Goal: Task Accomplishment & Management: Manage account settings

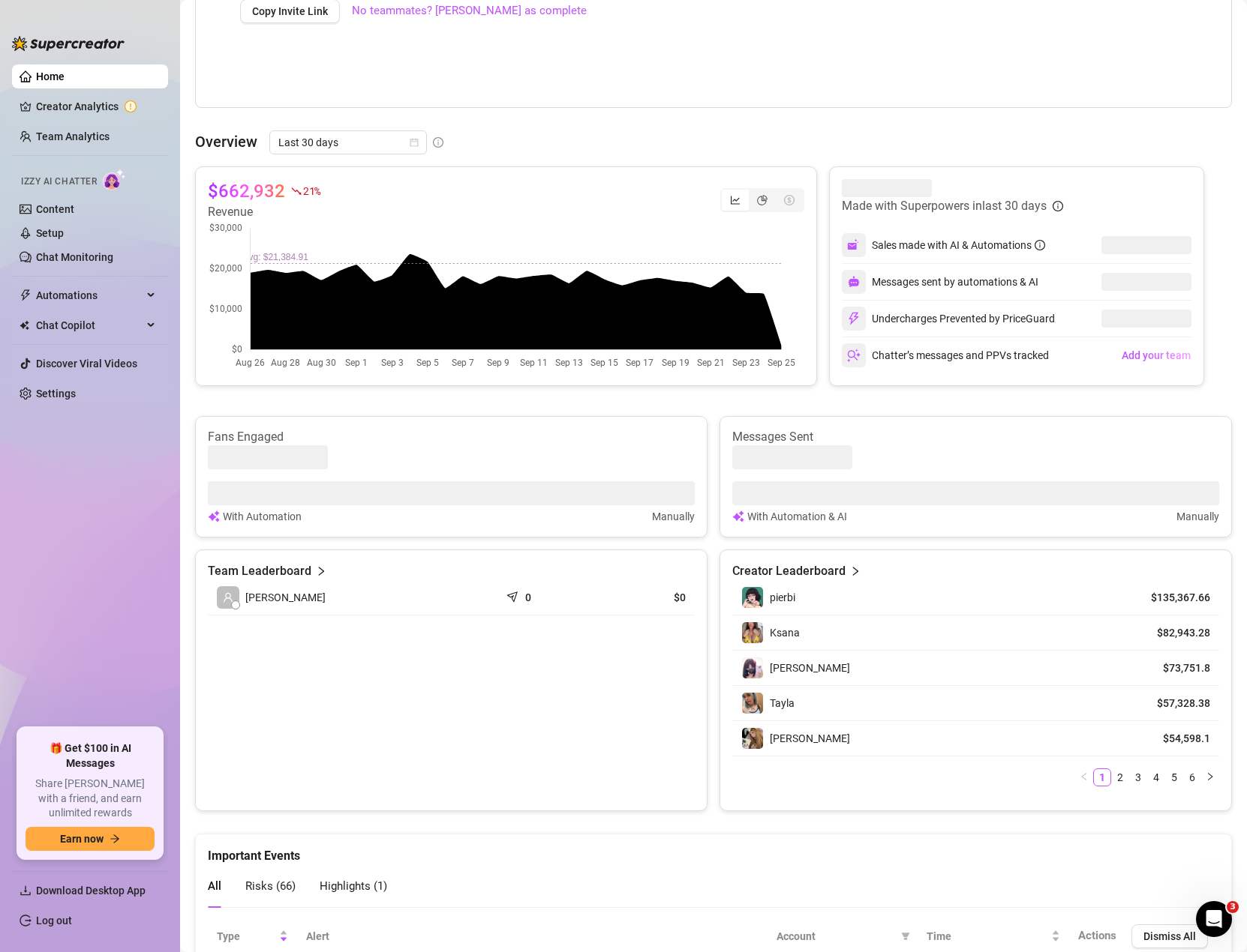
scroll to position [450, 0]
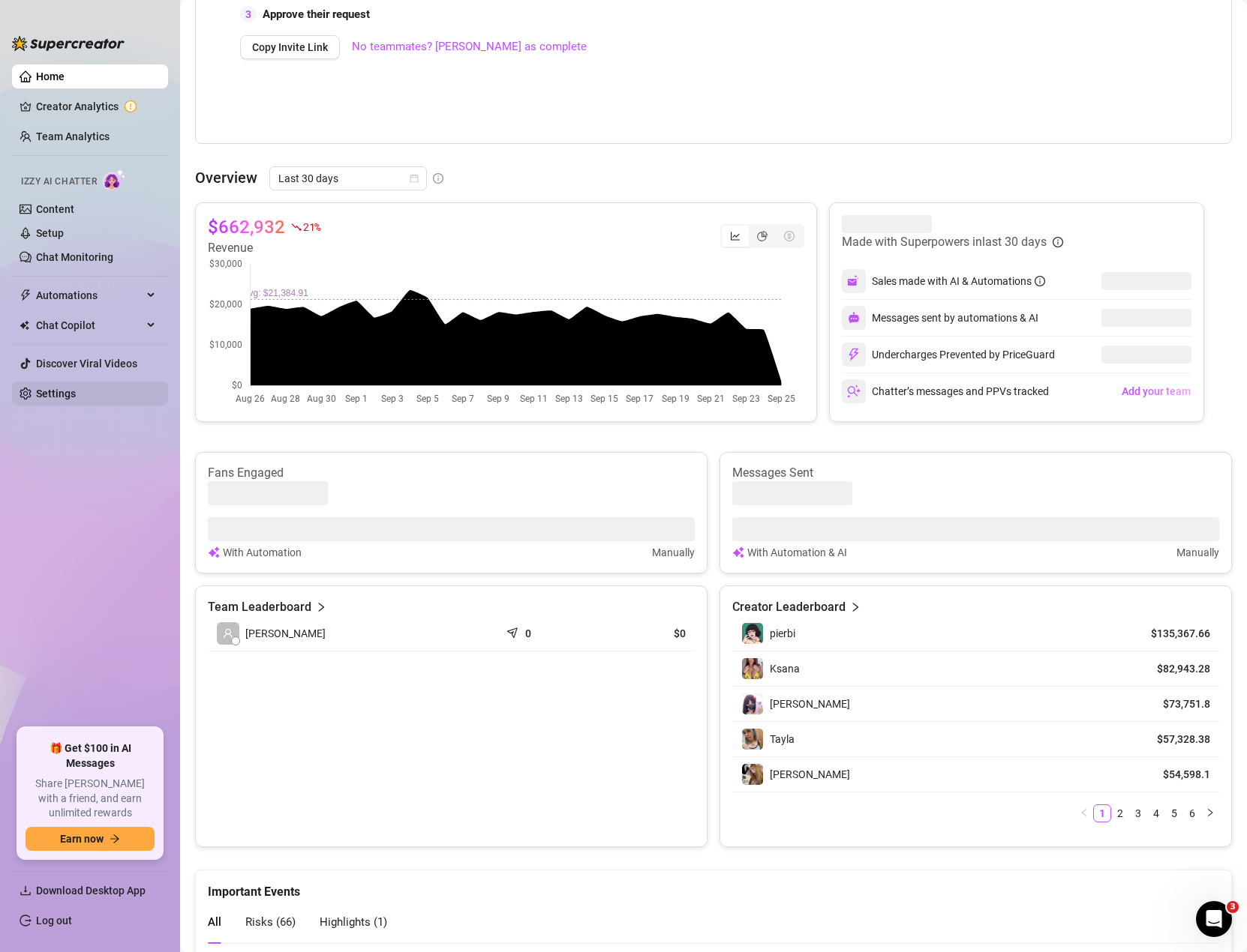
click at [76, 392] on link "Settings" at bounding box center [56, 393] width 40 height 12
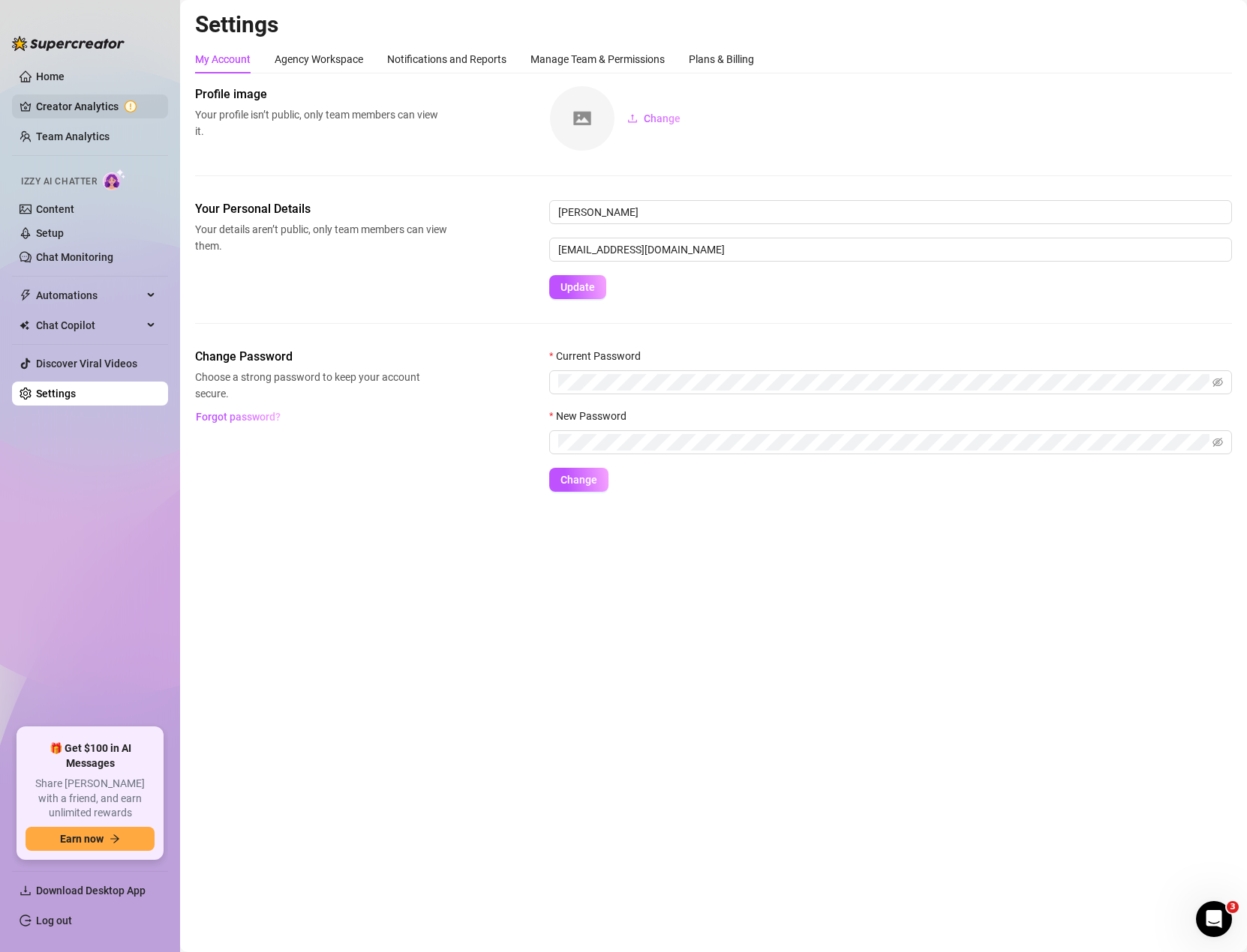
click at [89, 109] on link "Creator Analytics" at bounding box center [96, 106] width 120 height 24
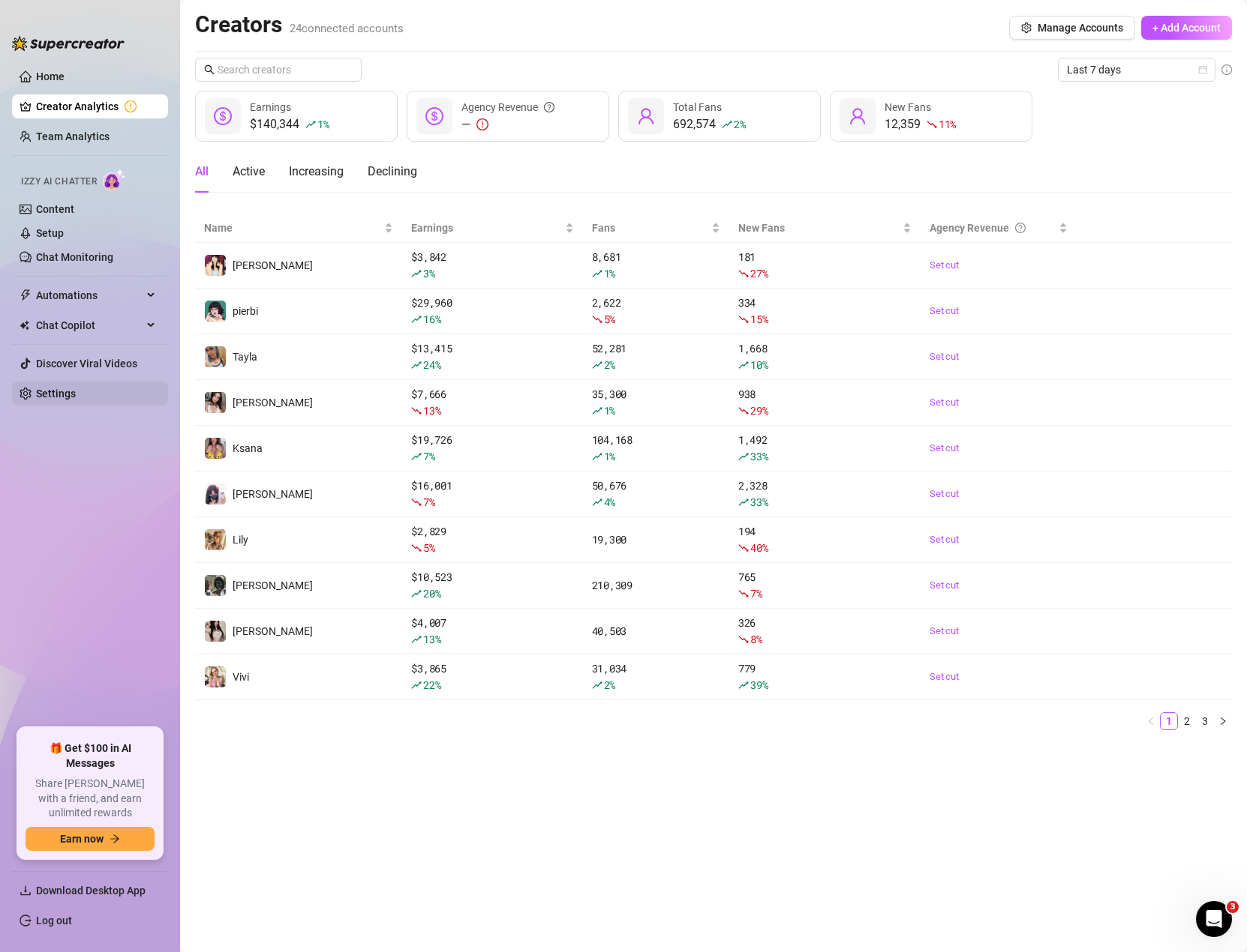
click at [64, 397] on link "Settings" at bounding box center [56, 393] width 40 height 12
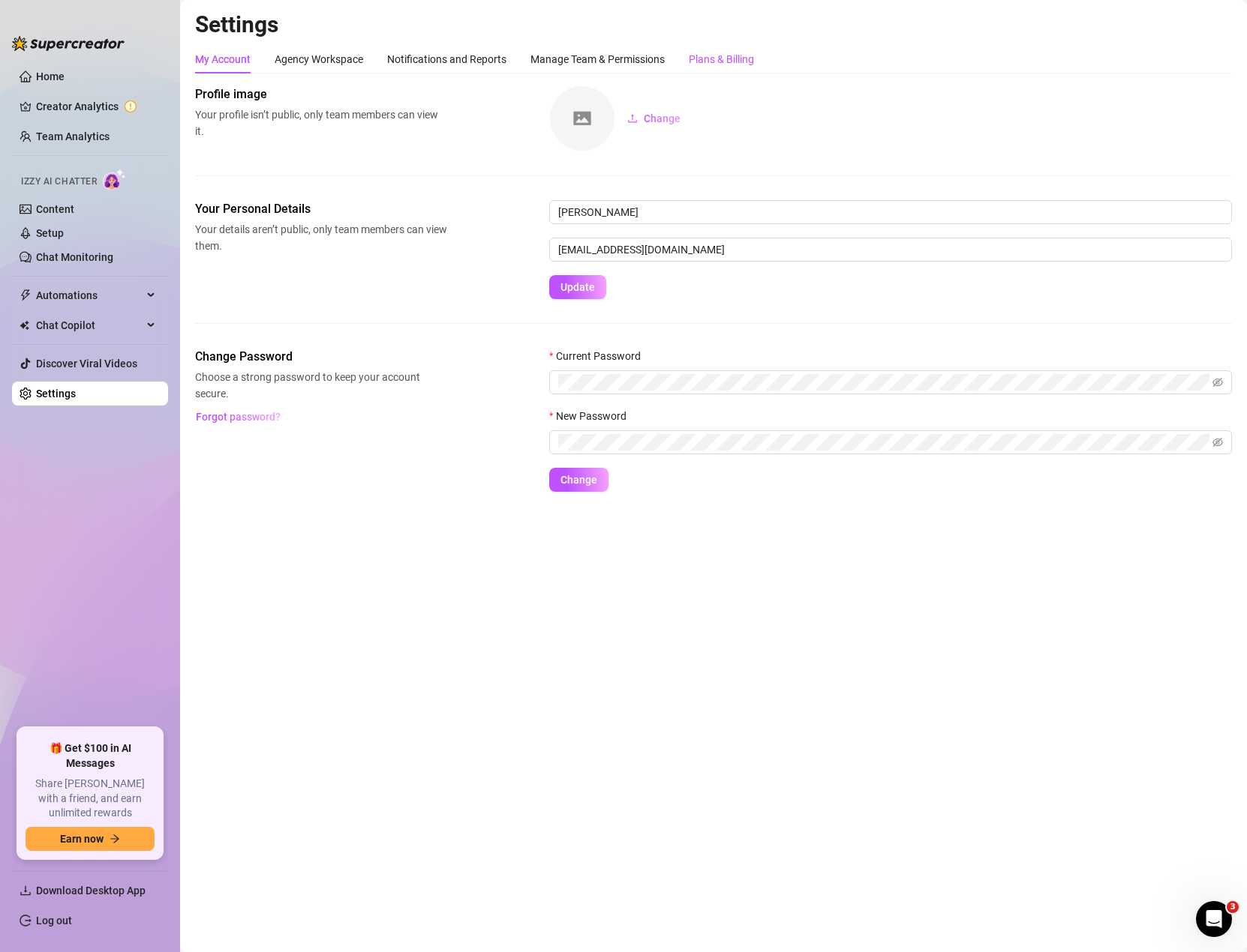
click at [730, 55] on div "Plans & Billing" at bounding box center [721, 59] width 65 height 17
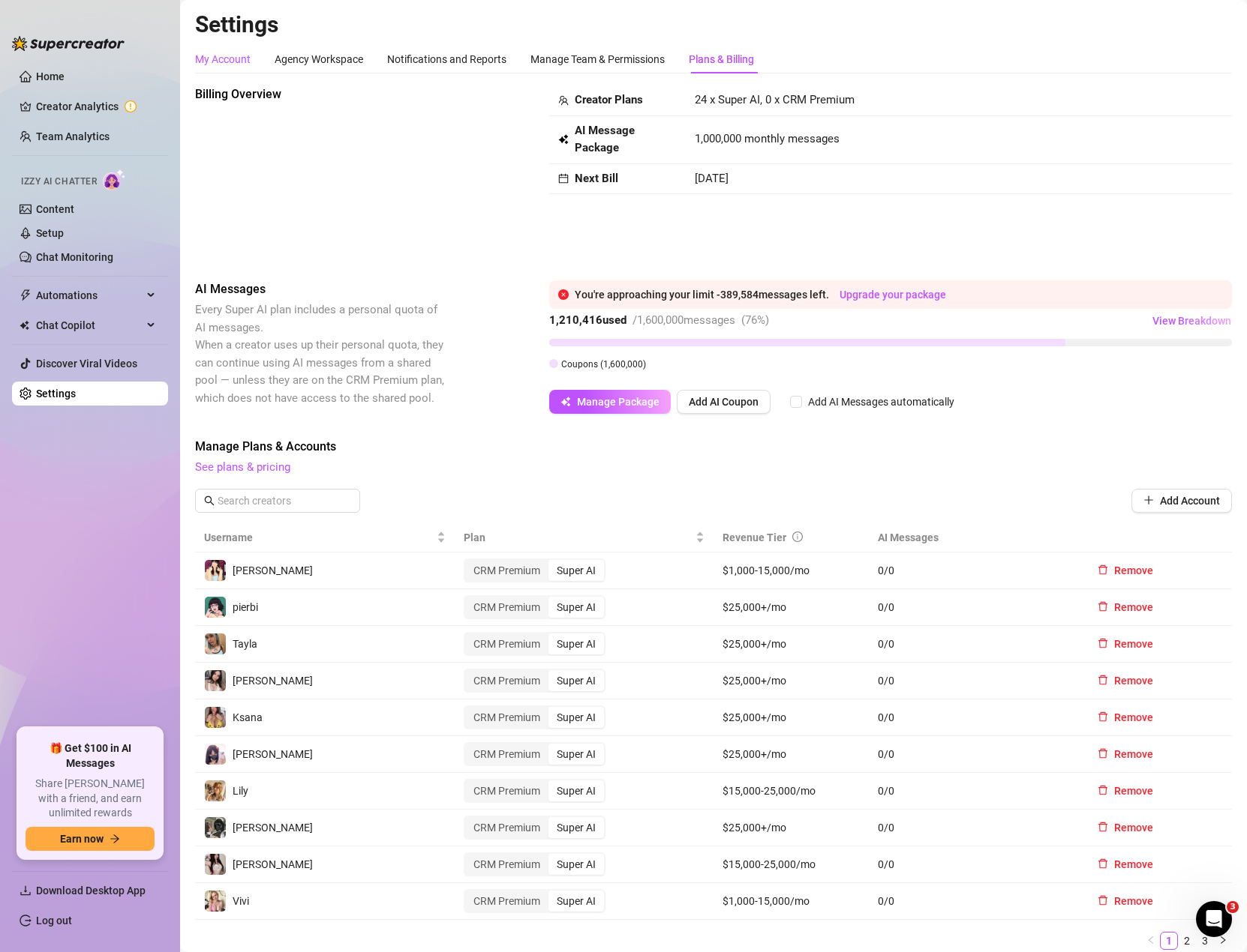
click at [218, 61] on div "My Account" at bounding box center [222, 59] width 56 height 17
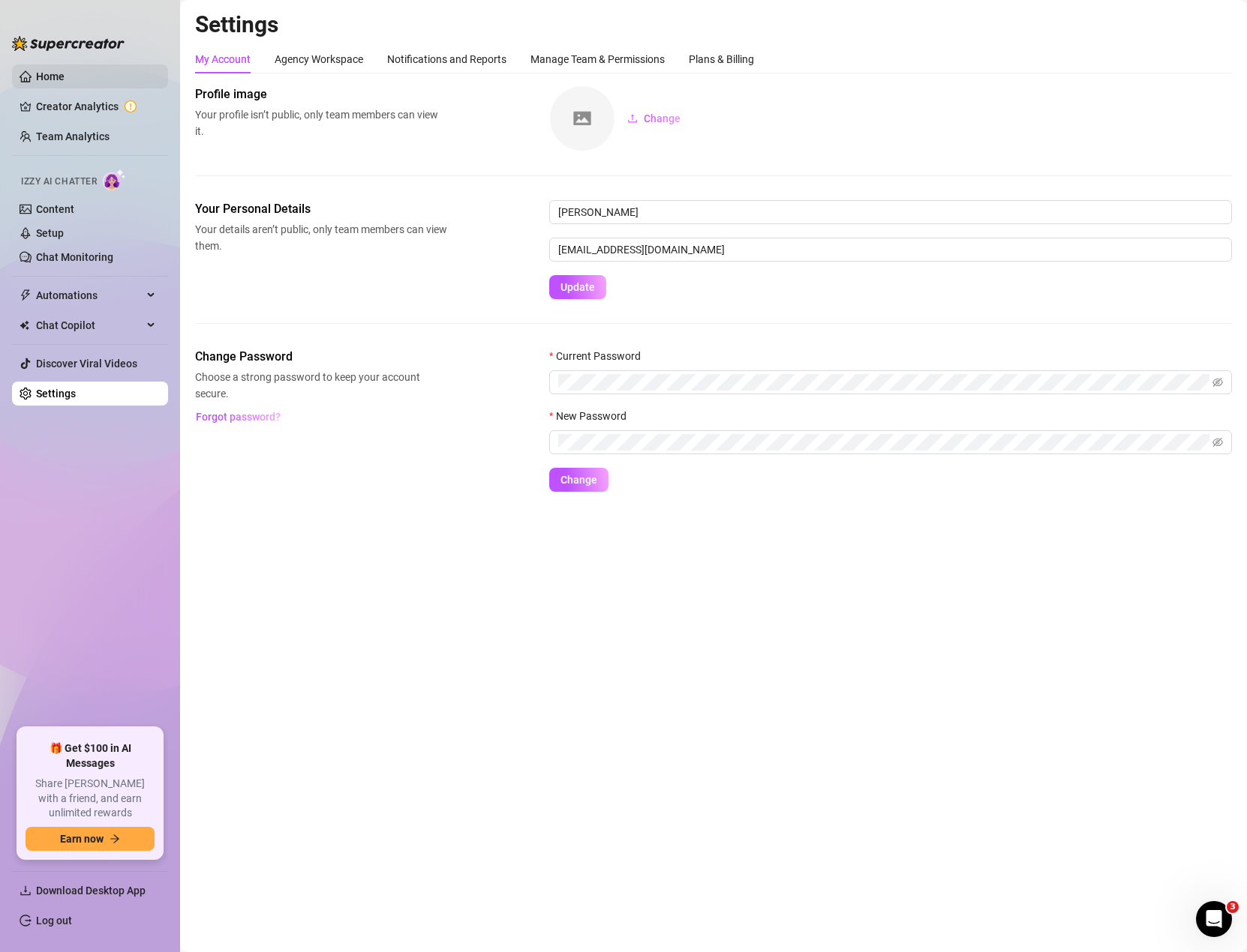
click at [65, 83] on link "Home" at bounding box center [50, 76] width 28 height 12
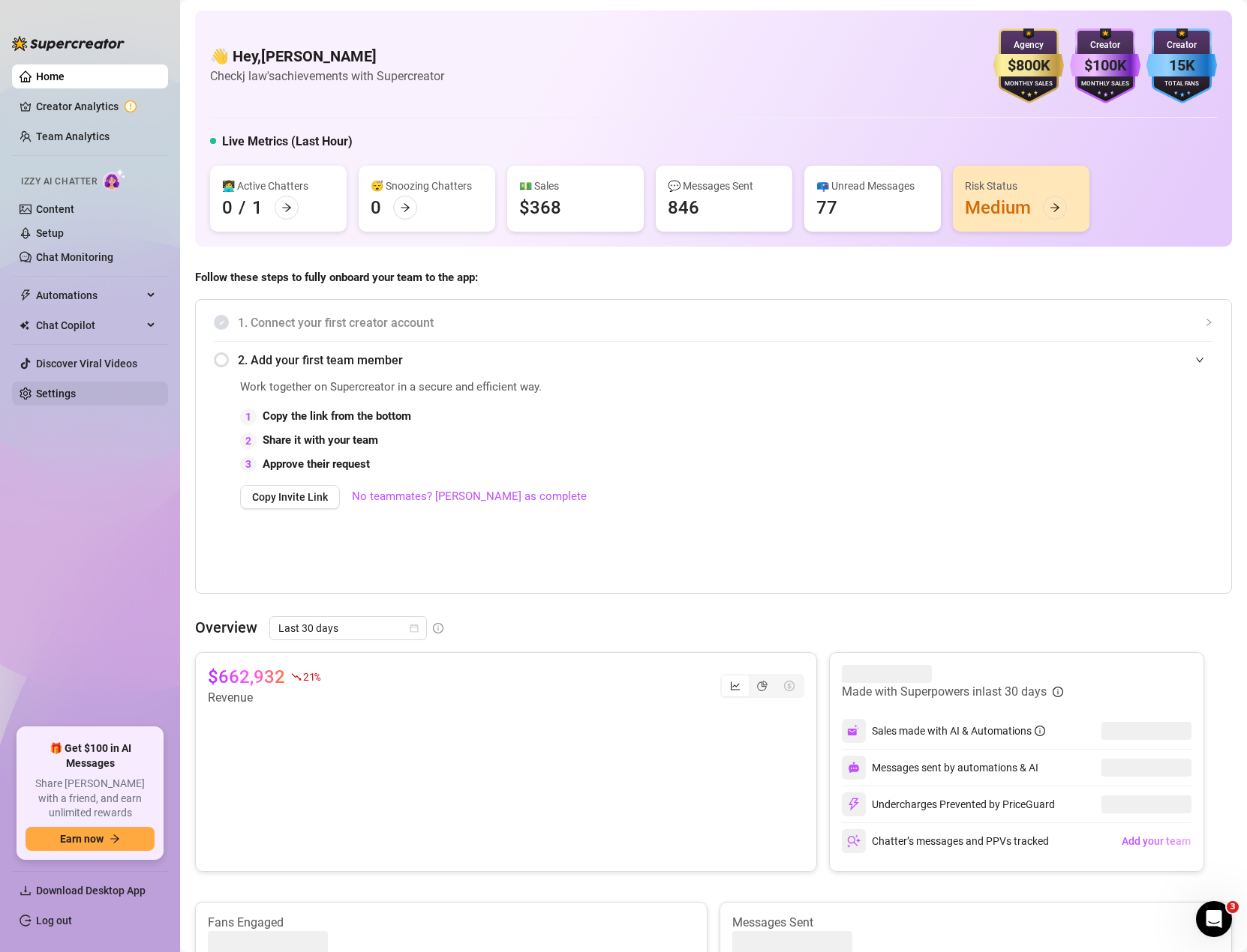
click at [36, 397] on link "Settings" at bounding box center [56, 393] width 40 height 12
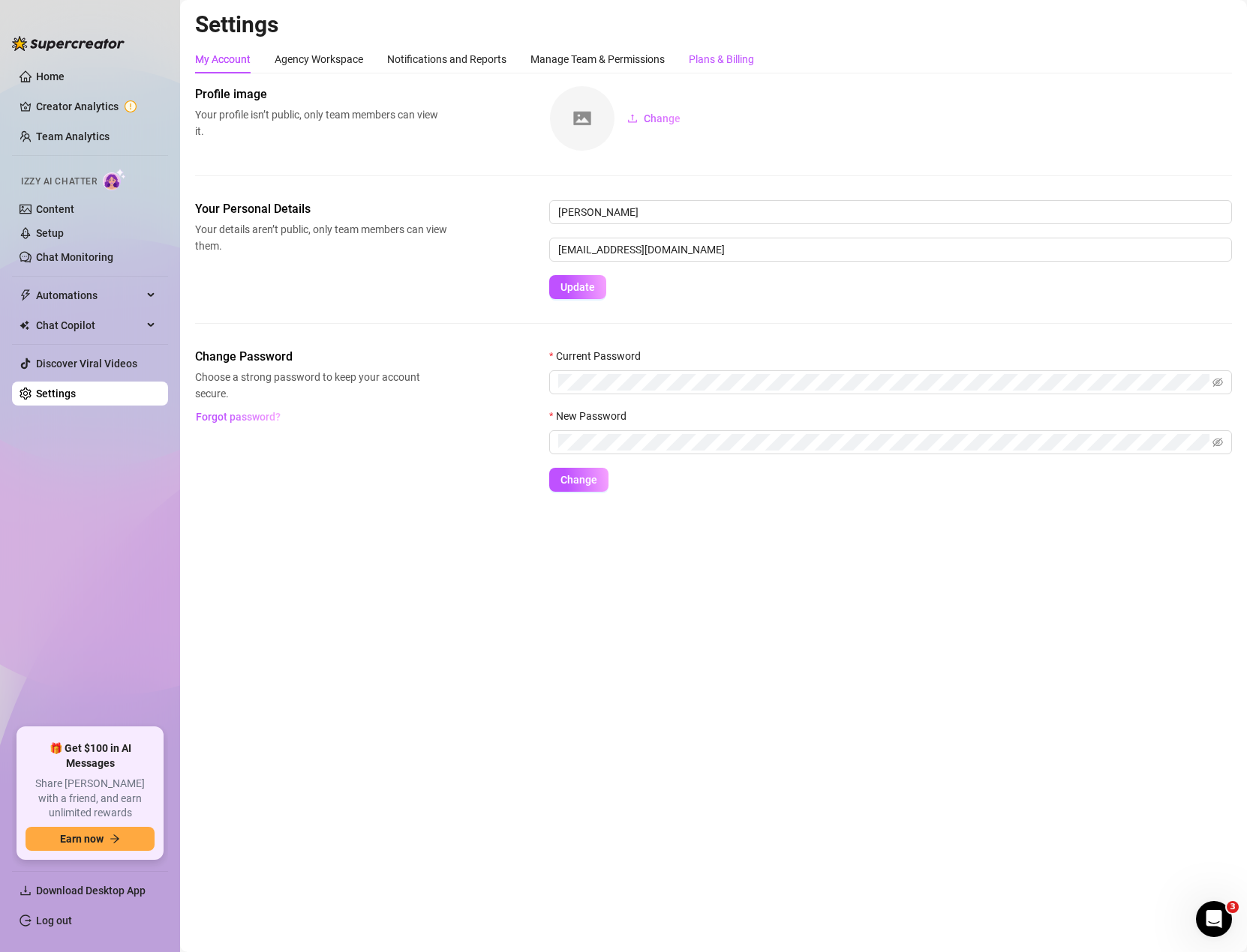
click at [711, 59] on div "Plans & Billing" at bounding box center [721, 59] width 65 height 17
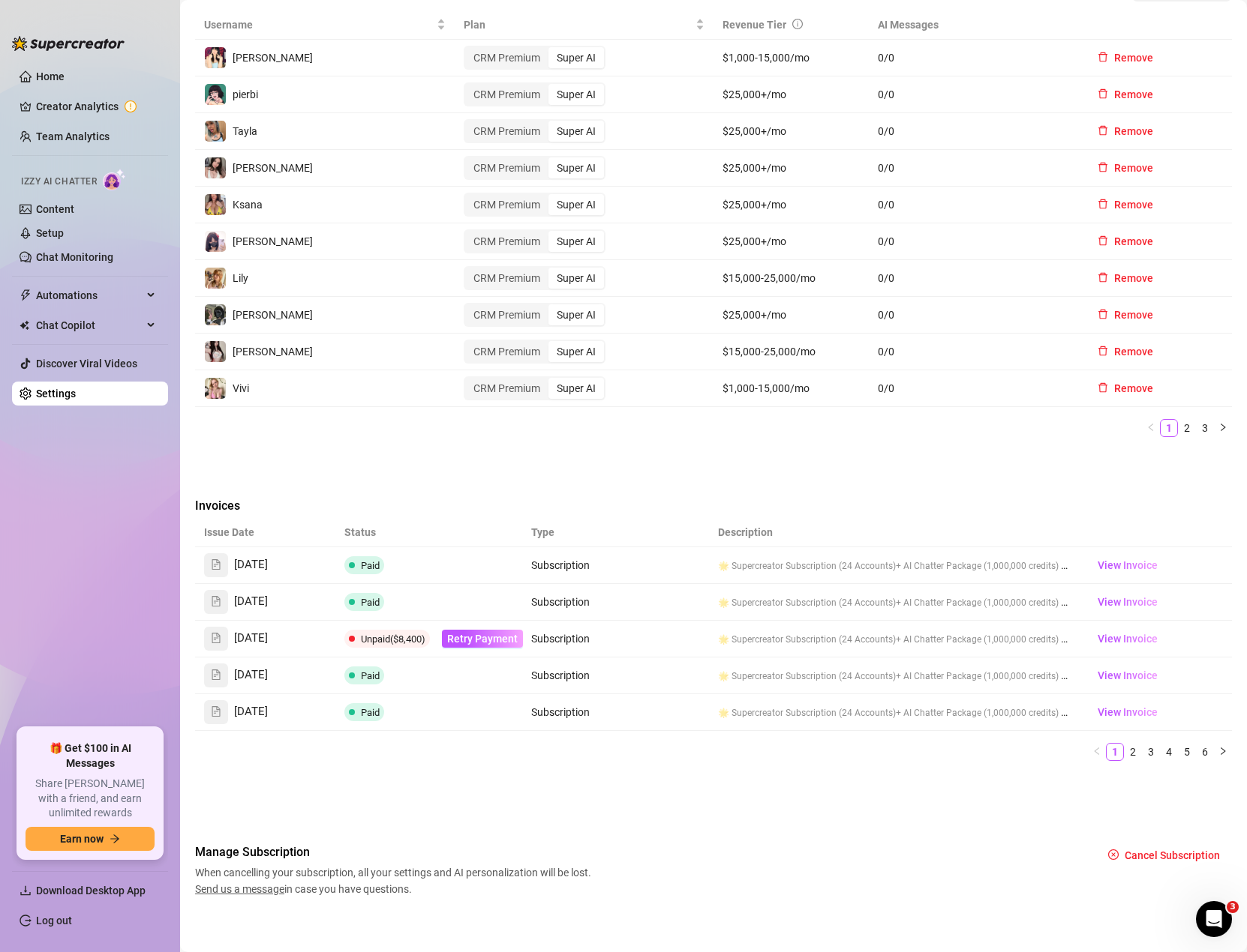
scroll to position [521, 0]
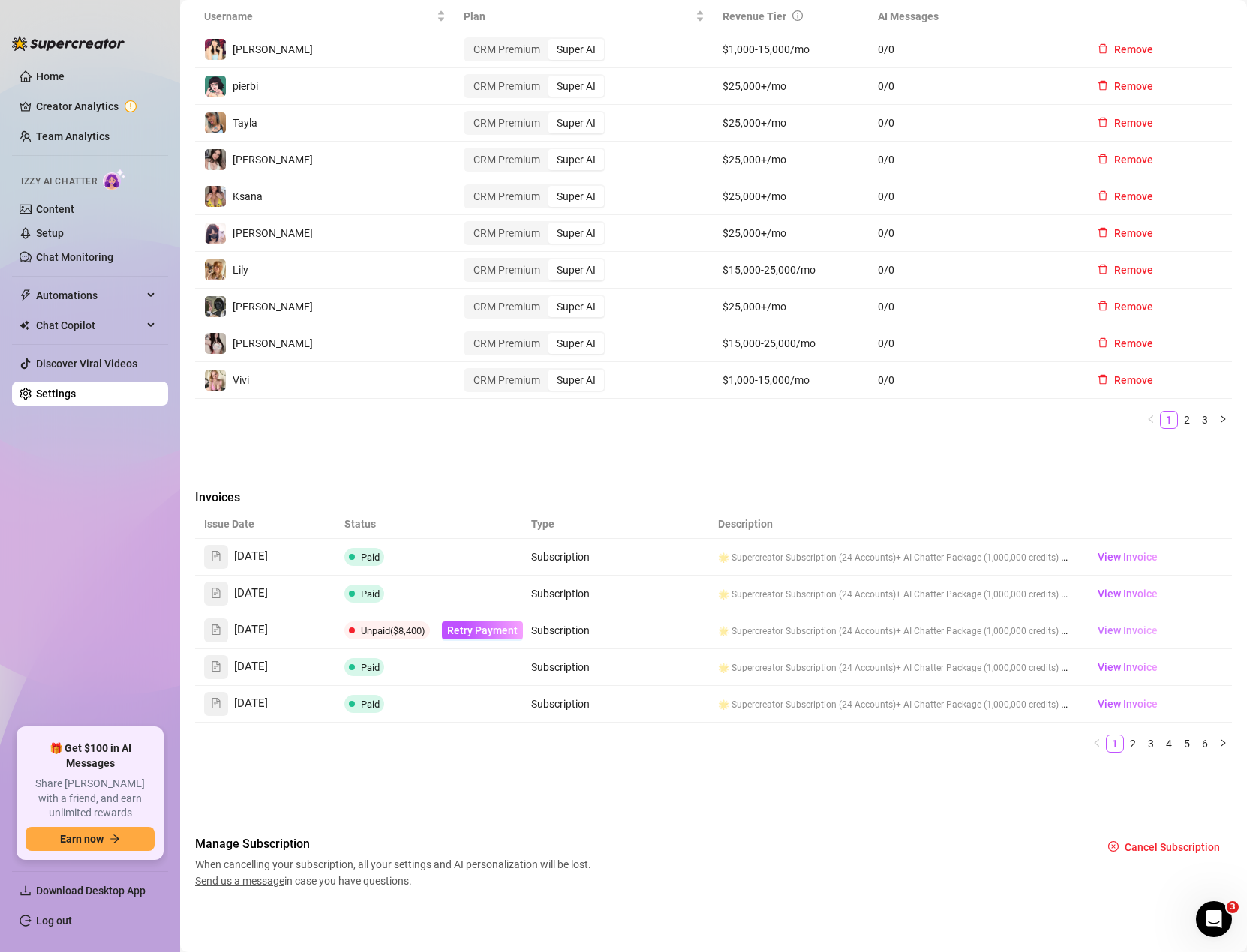
click at [1119, 629] on span "View Invoice" at bounding box center [1127, 631] width 60 height 17
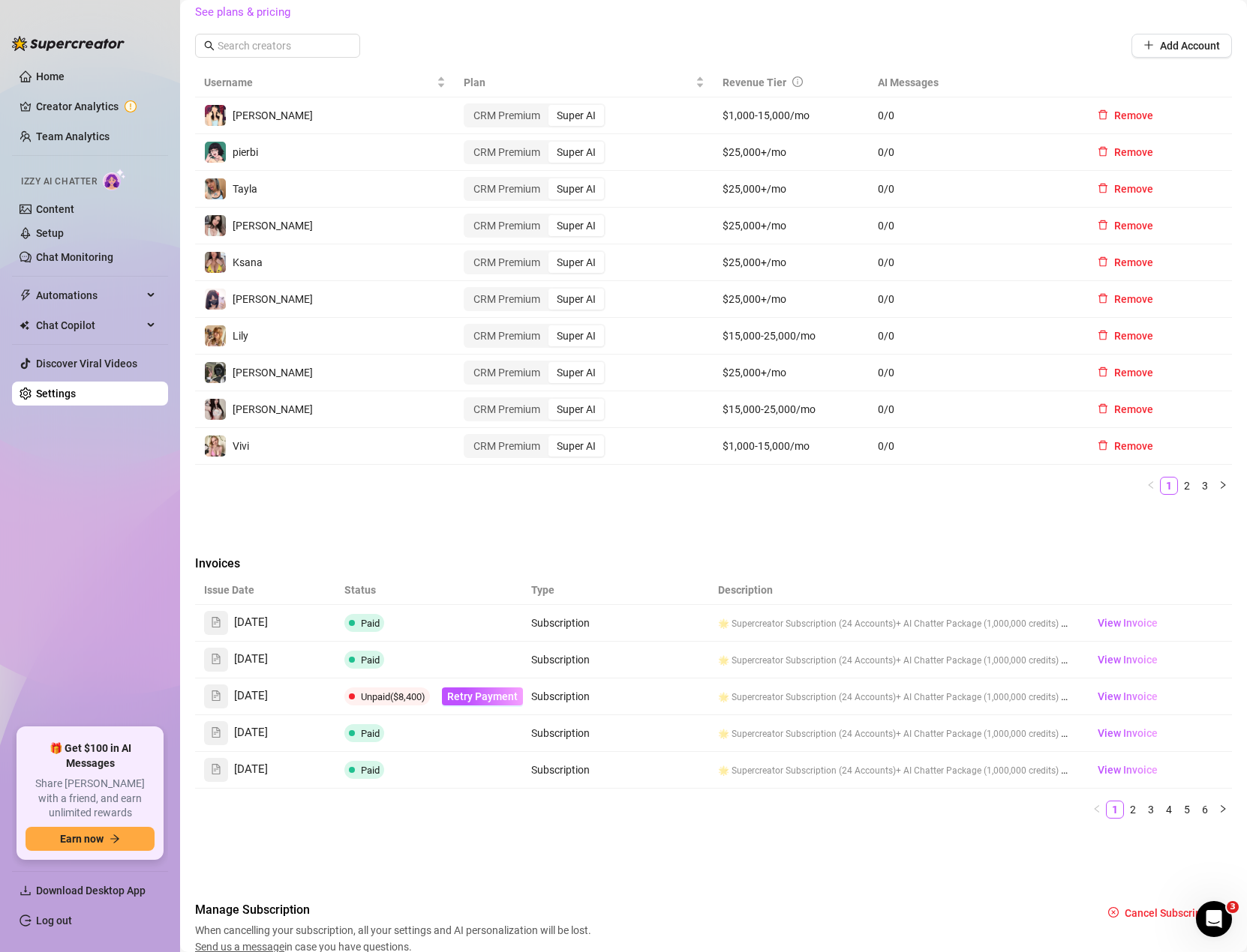
scroll to position [446, 0]
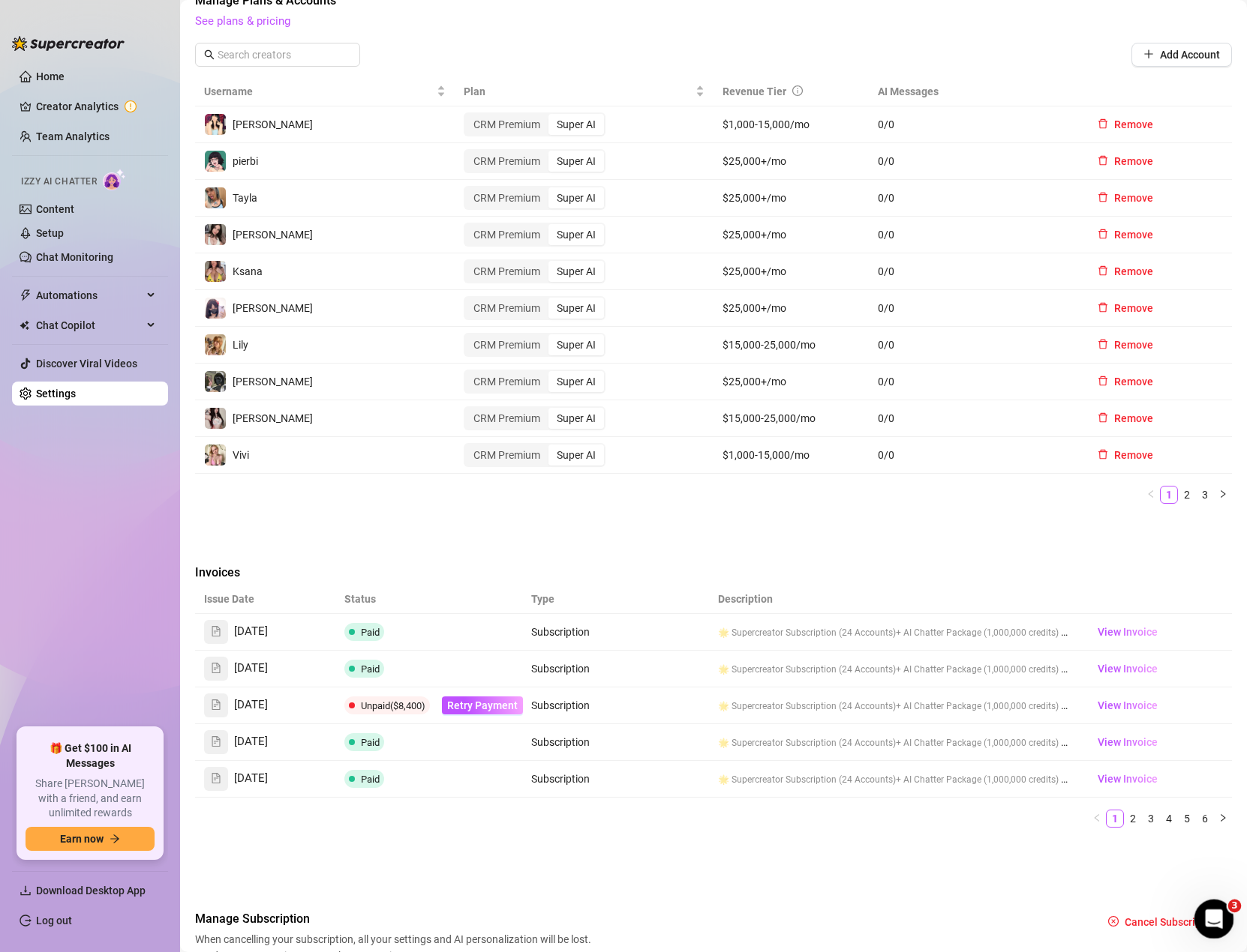
click at [1199, 904] on div "Open Intercom Messenger" at bounding box center [1211, 917] width 50 height 50
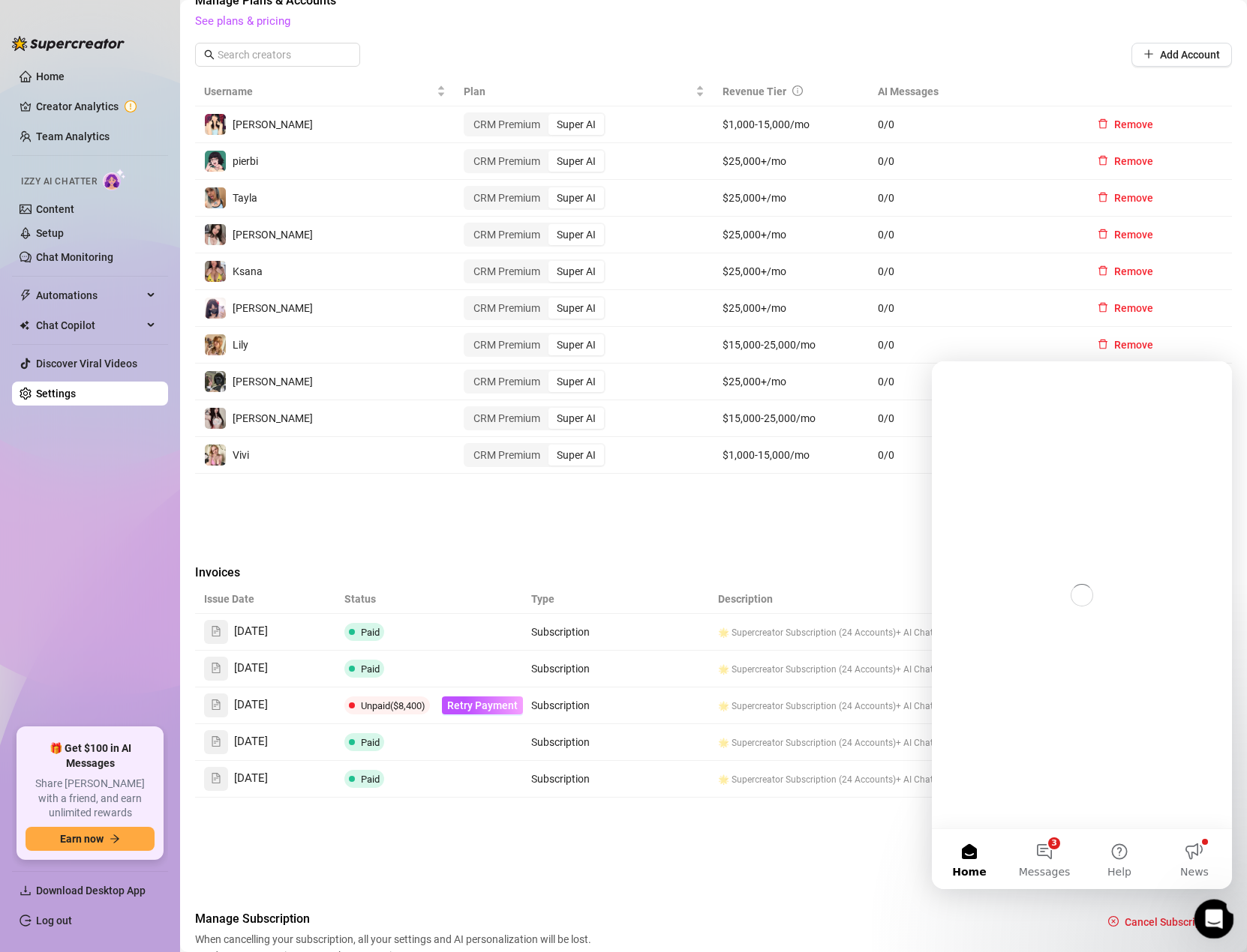
scroll to position [0, 0]
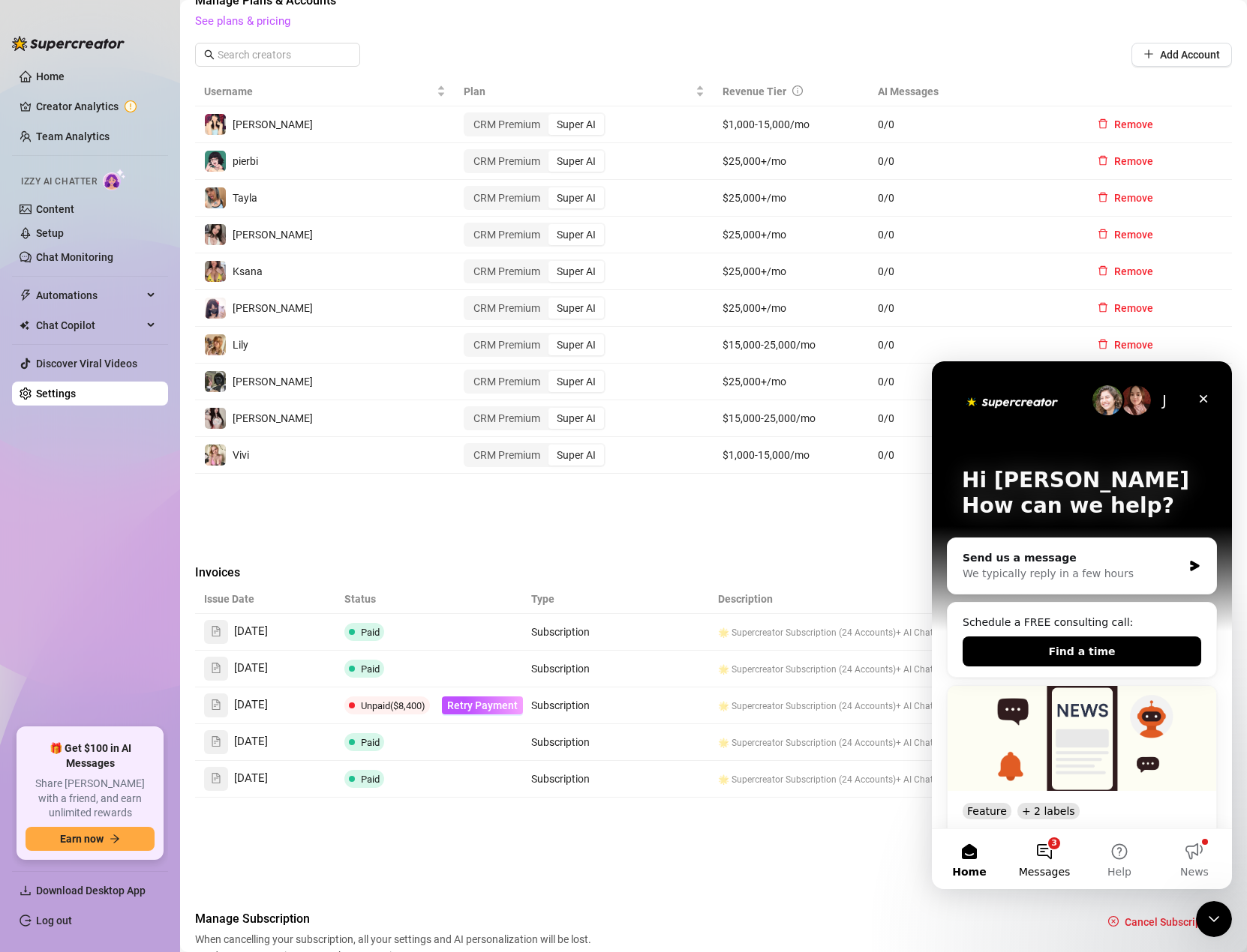
click at [1041, 846] on button "3 Messages" at bounding box center [1045, 860] width 75 height 60
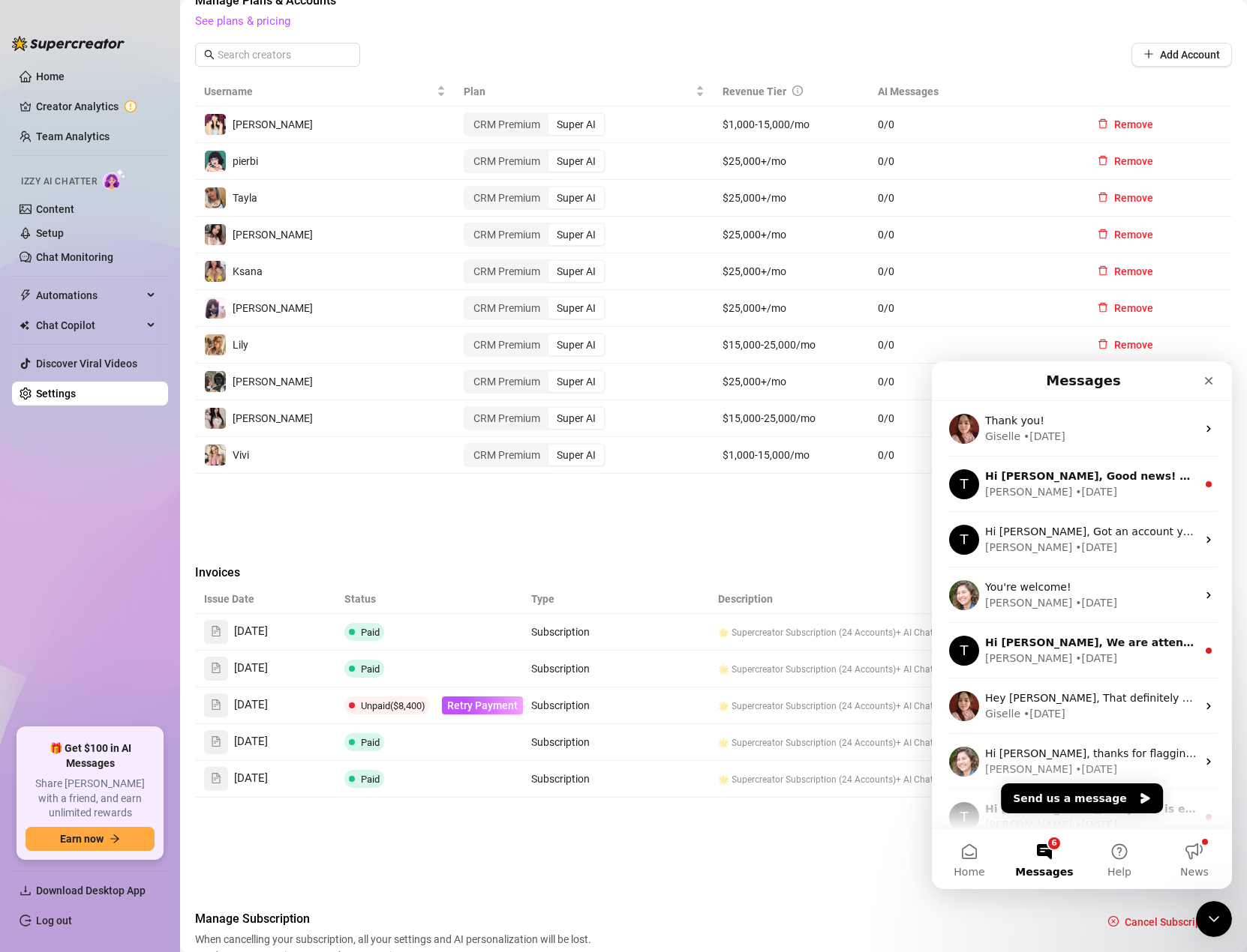
click at [437, 494] on ul "1 2 3" at bounding box center [713, 495] width 1037 height 18
click at [682, 620] on td at bounding box center [663, 632] width 94 height 37
click at [680, 628] on td at bounding box center [663, 632] width 94 height 37
click at [1208, 914] on icon "Close Intercom Messenger" at bounding box center [1211, 916] width 18 height 18
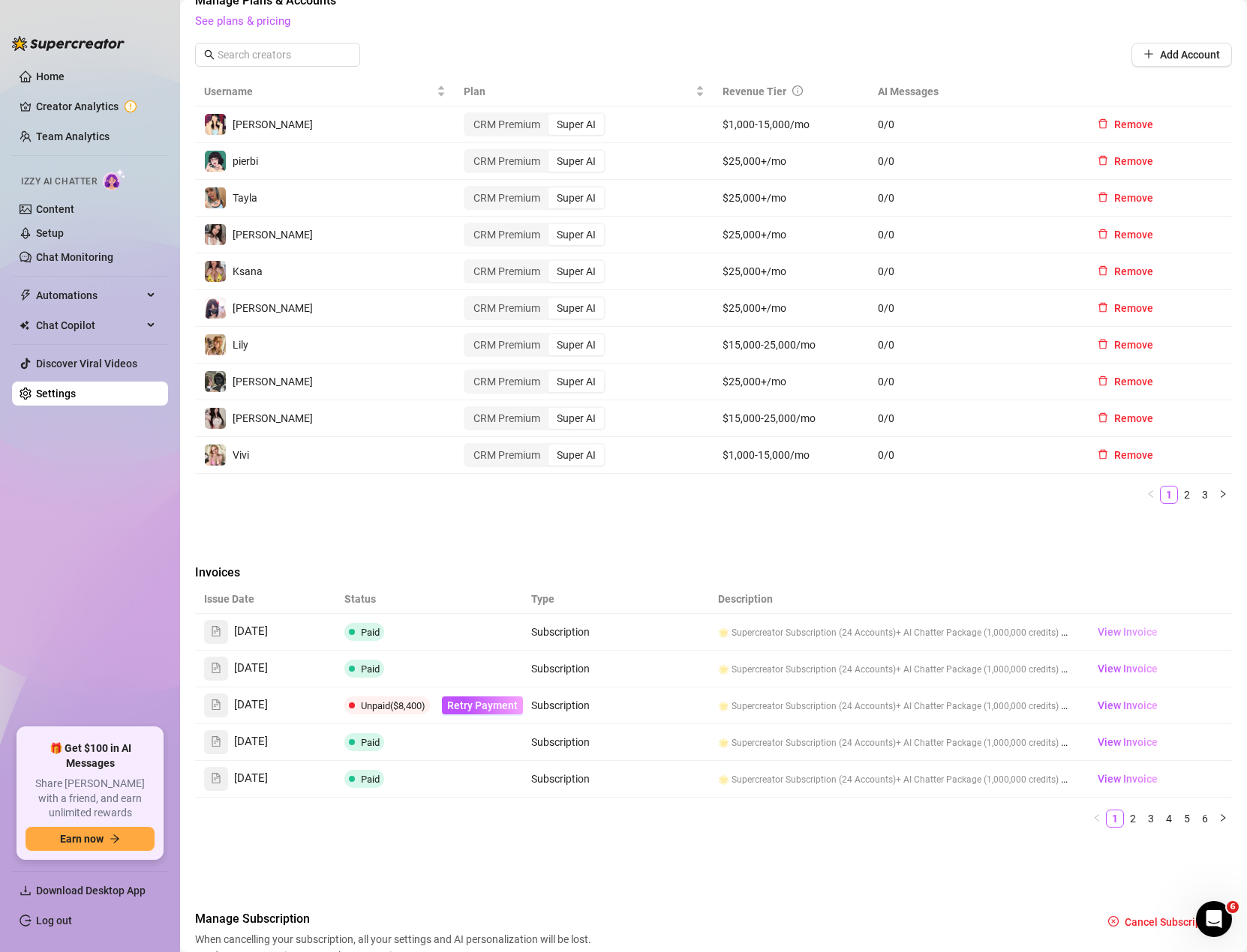
click at [1111, 628] on span "View Invoice" at bounding box center [1127, 632] width 60 height 17
